Goal: Task Accomplishment & Management: Manage account settings

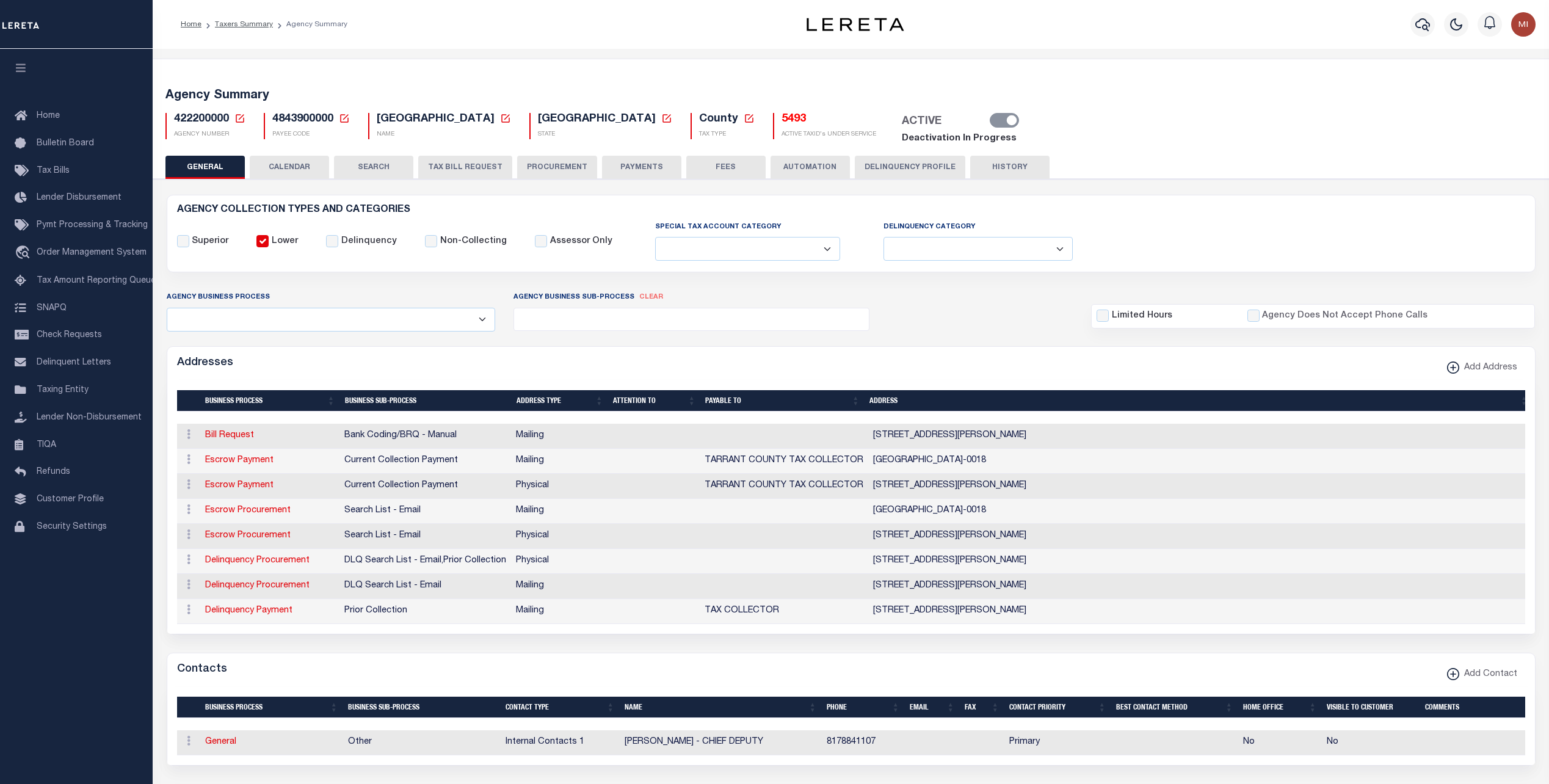
select select
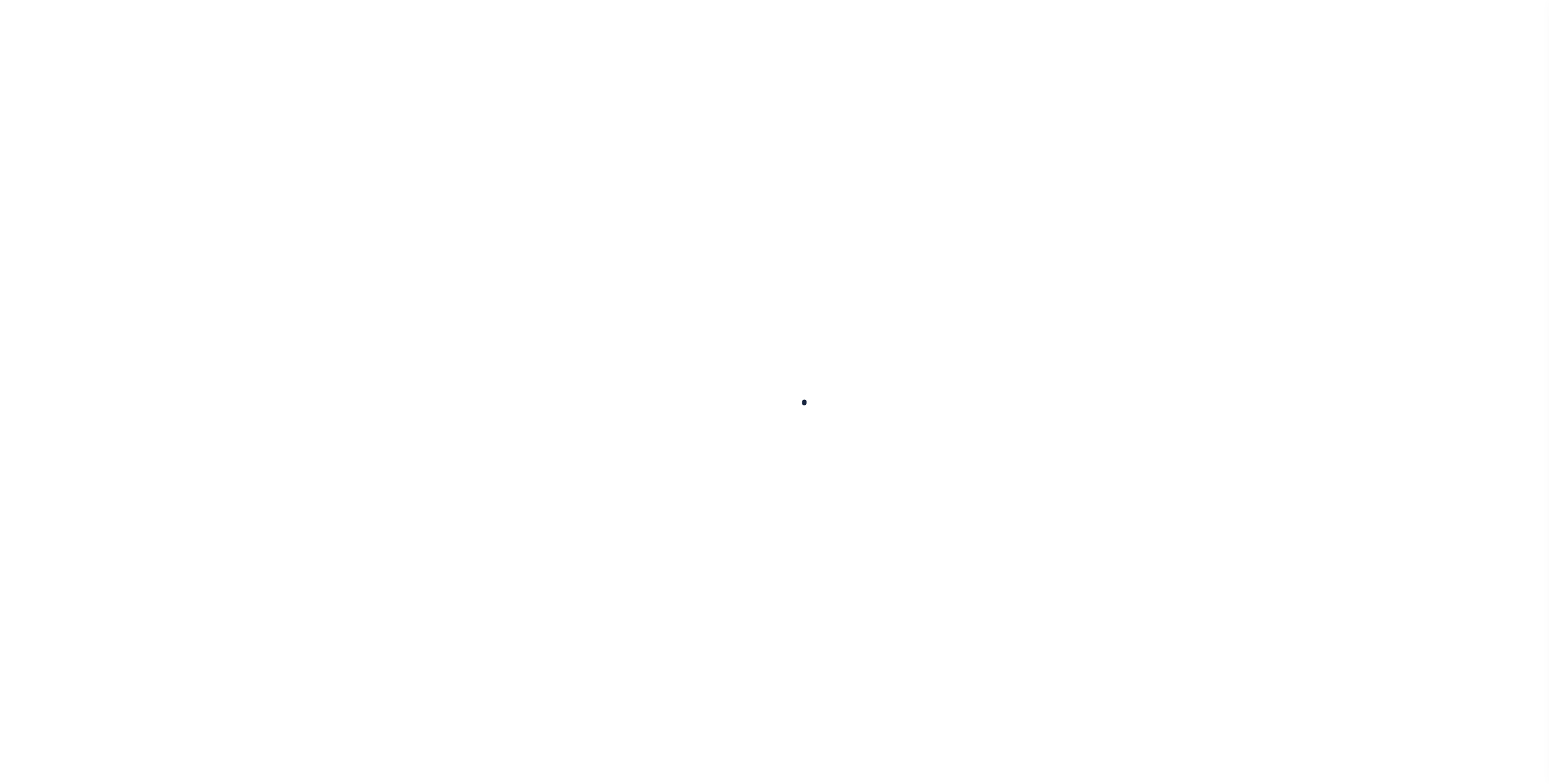
select select
checkbox input "false"
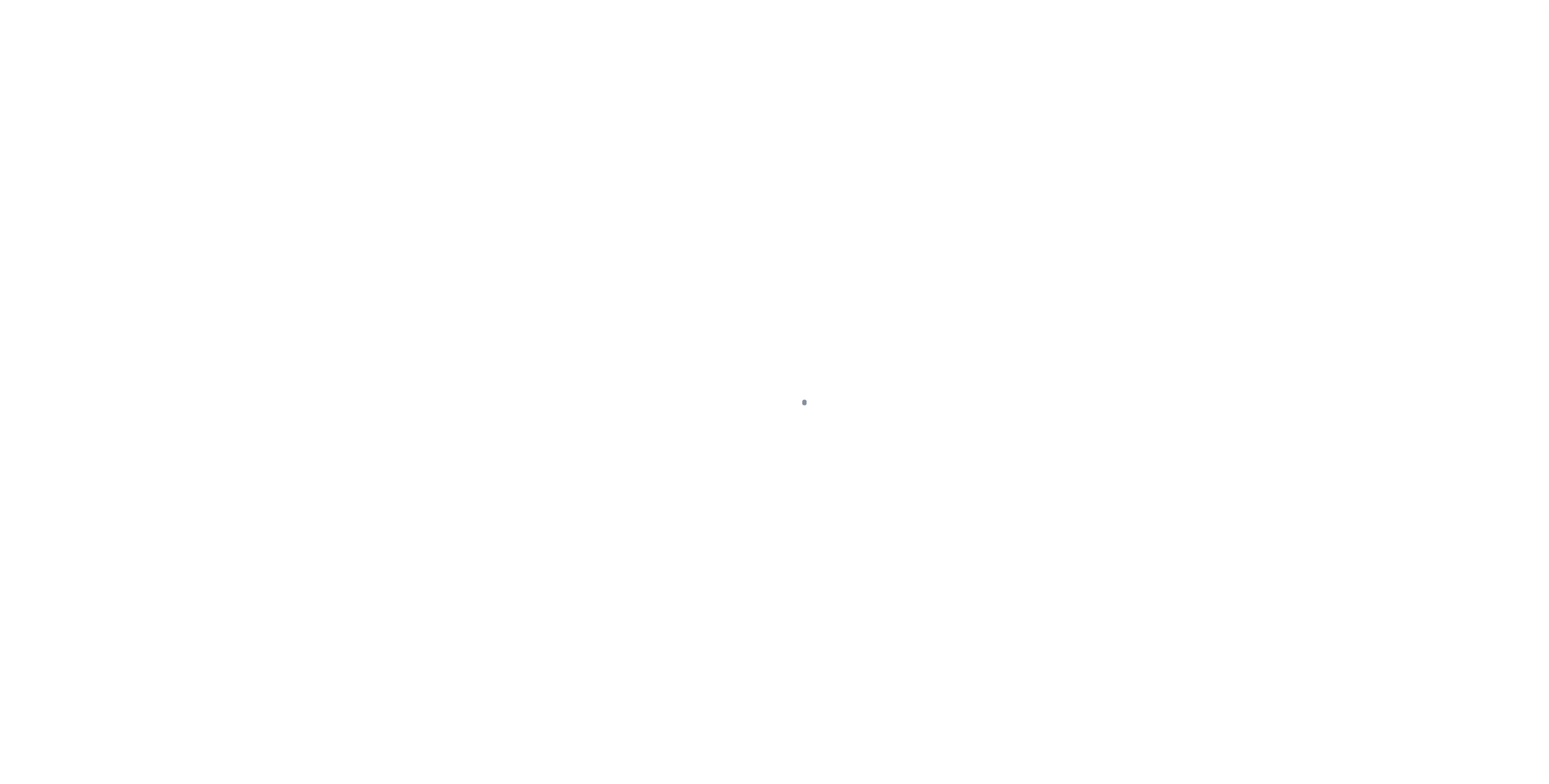
checkbox input "false"
type input "4843900000"
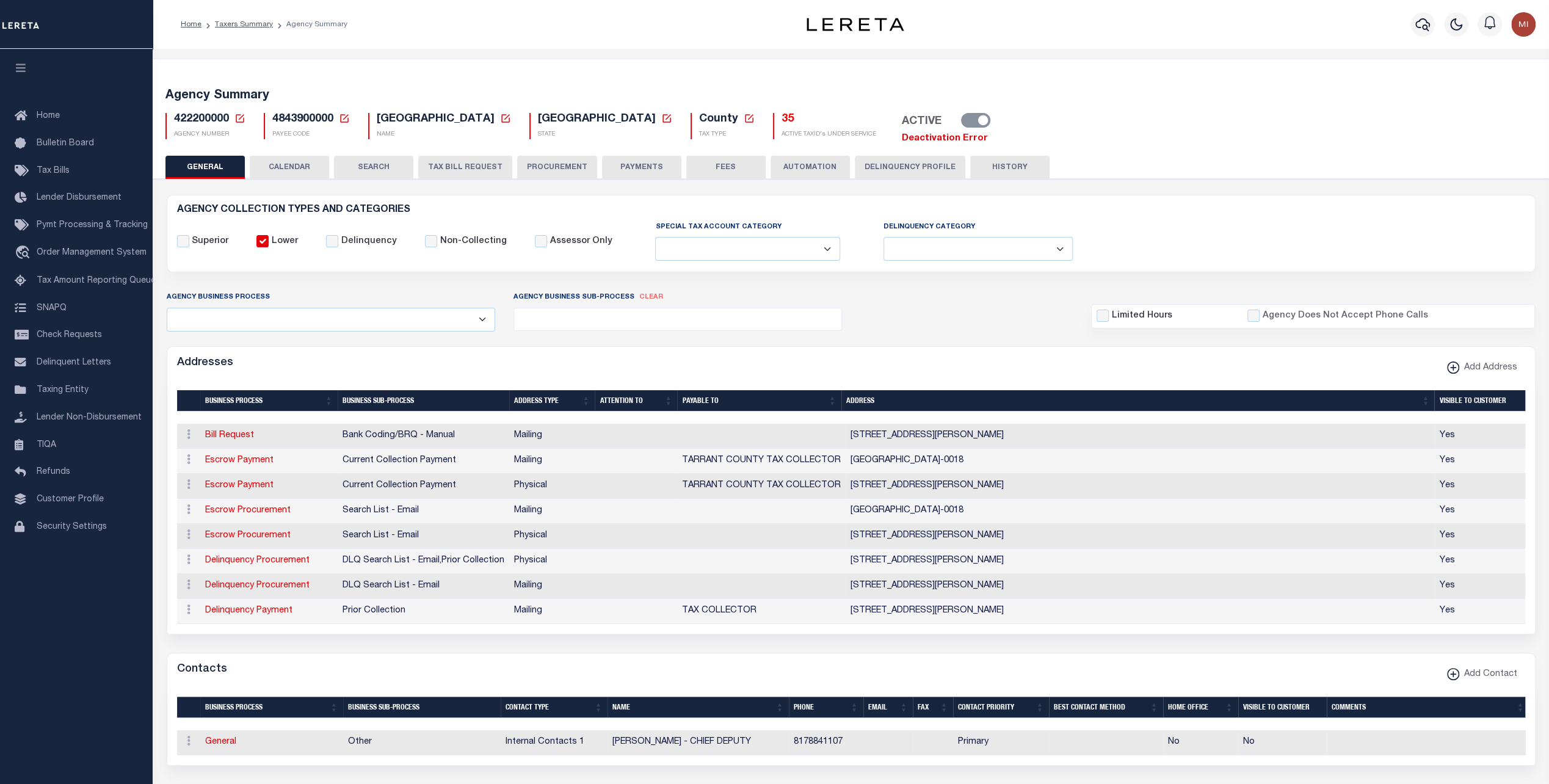
click at [902, 139] on link "Deactivation Error" at bounding box center [944, 138] width 86 height 9
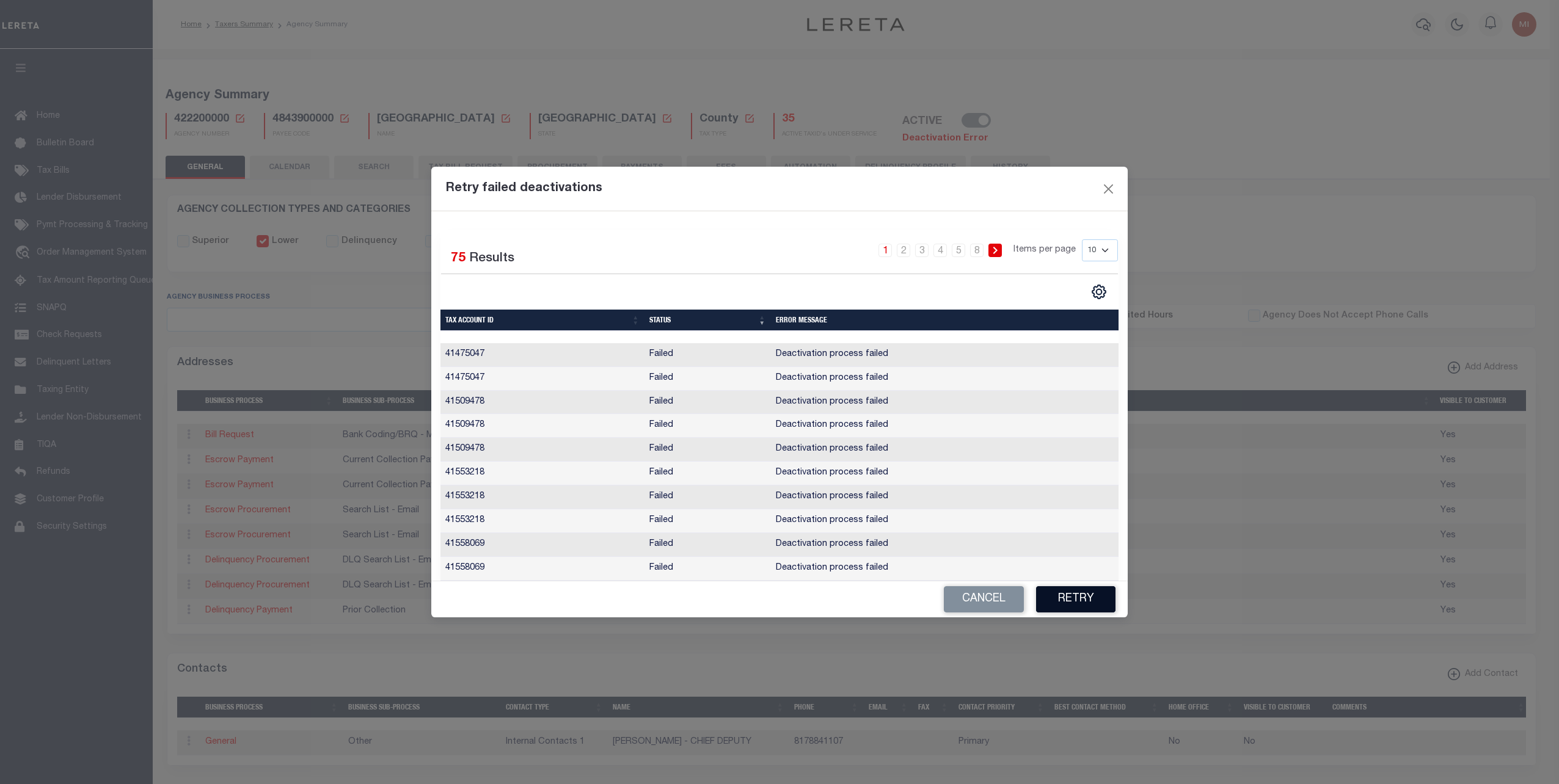
click at [1076, 597] on button "Retry" at bounding box center [1076, 599] width 80 height 26
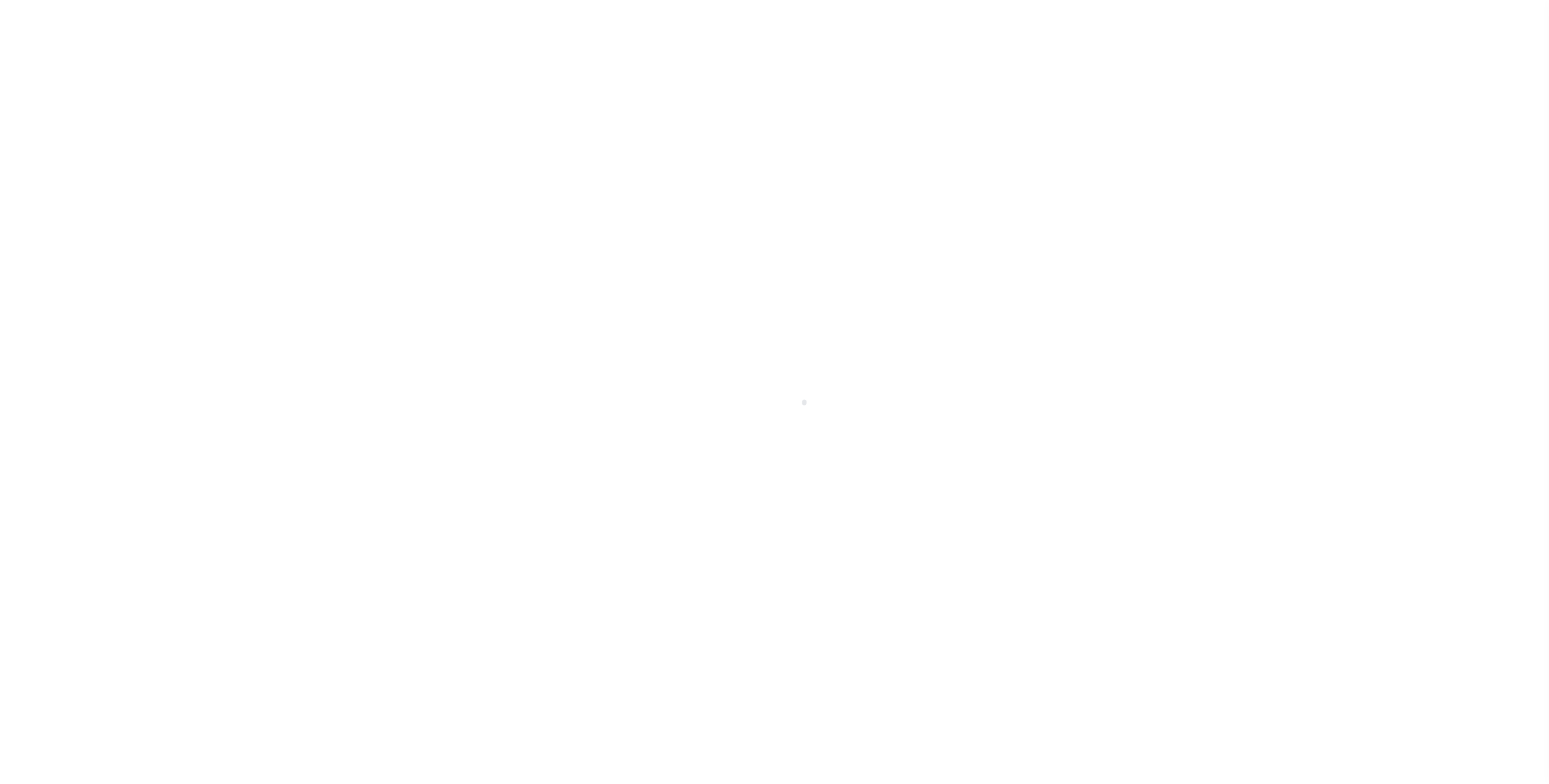
select select
checkbox input "false"
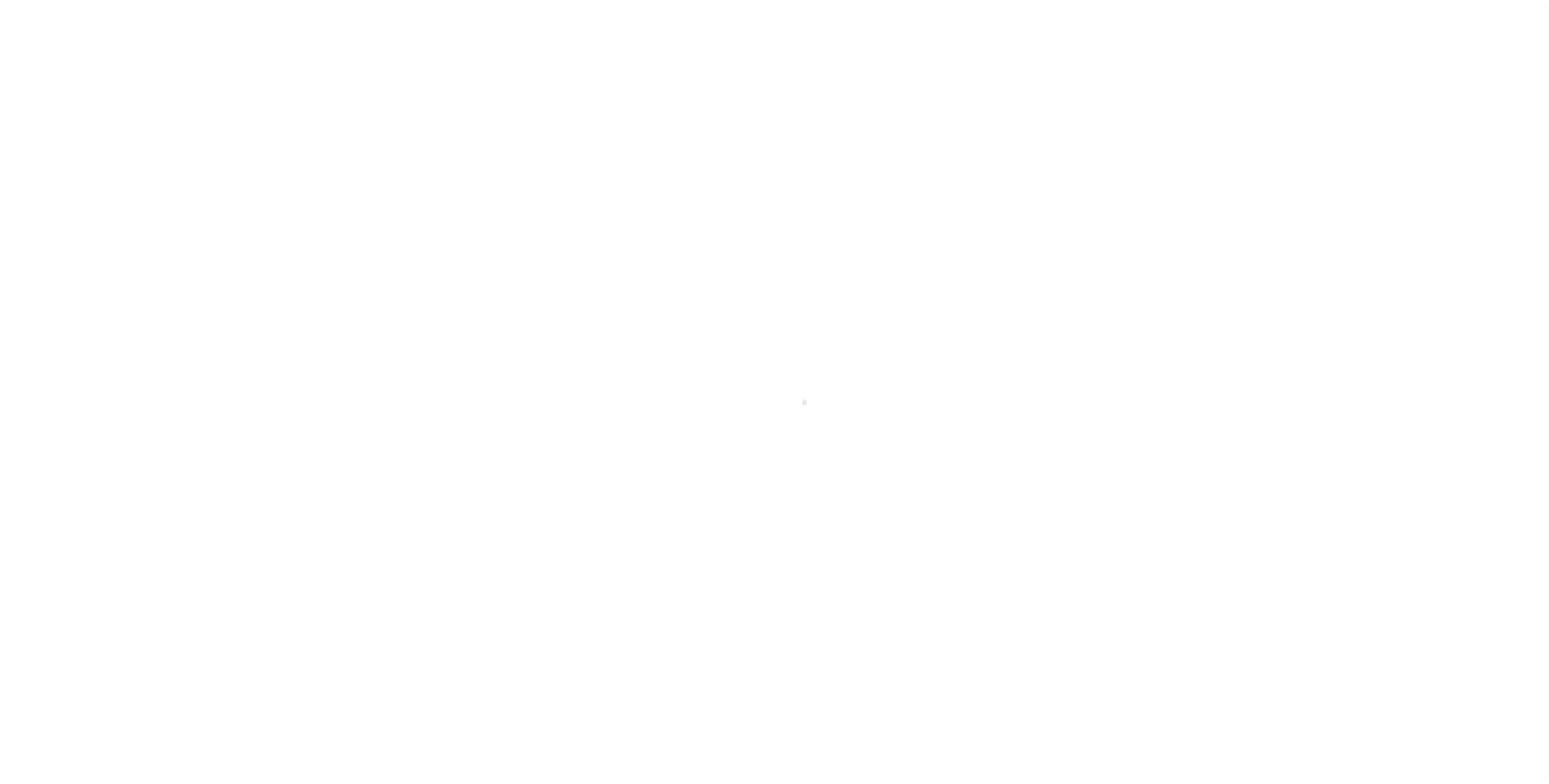
checkbox input "false"
type input "4843900000"
select select
